Goal: Task Accomplishment & Management: Manage account settings

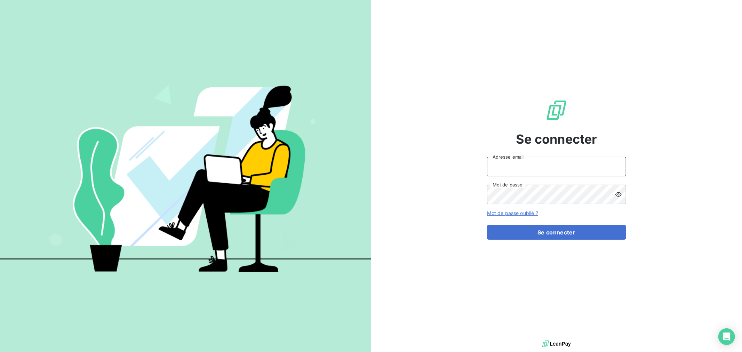
type input "[EMAIL_ADDRESS][DOMAIN_NAME]"
click at [521, 242] on div "Se connecter chinon@litov-oenologie.fr Adresse email Mot de passe Mot de passe …" at bounding box center [556, 169] width 139 height 339
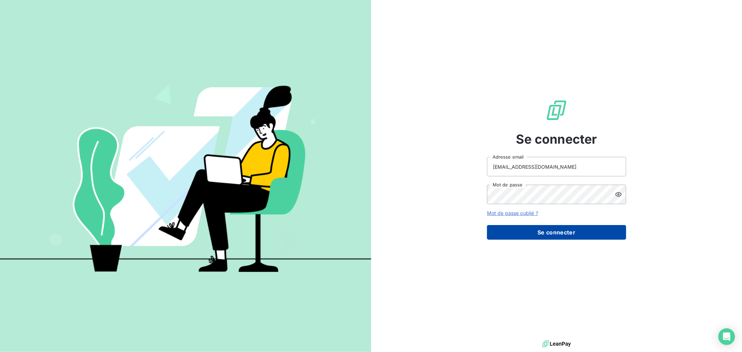
click at [523, 236] on button "Se connecter" at bounding box center [556, 232] width 139 height 15
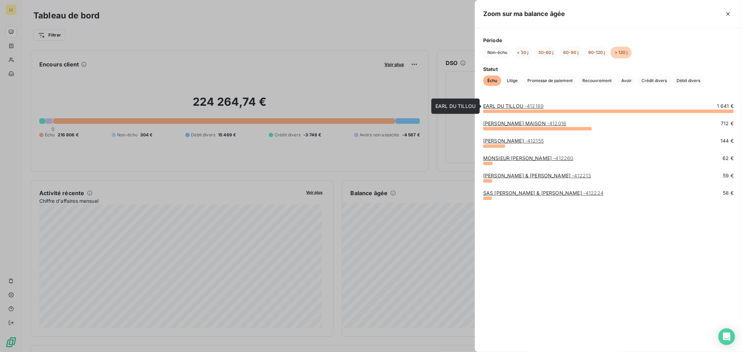
click at [511, 106] on link "EARL DU TILLOU - 412189" at bounding box center [513, 106] width 61 height 6
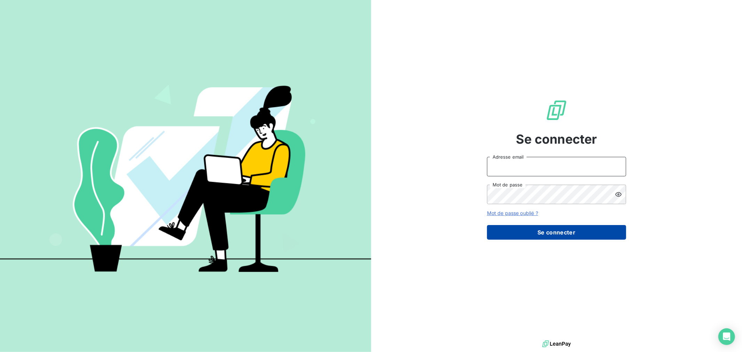
type input "[EMAIL_ADDRESS][DOMAIN_NAME]"
click at [533, 236] on button "Se connecter" at bounding box center [556, 232] width 139 height 15
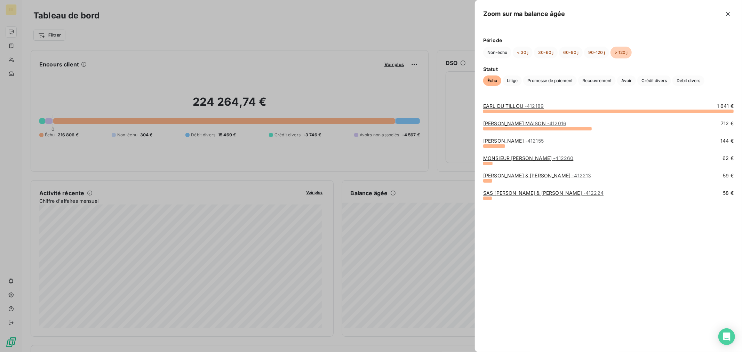
click at [502, 105] on link "EARL DU TILLOU - 412189" at bounding box center [513, 106] width 61 height 6
